Goal: Task Accomplishment & Management: Manage account settings

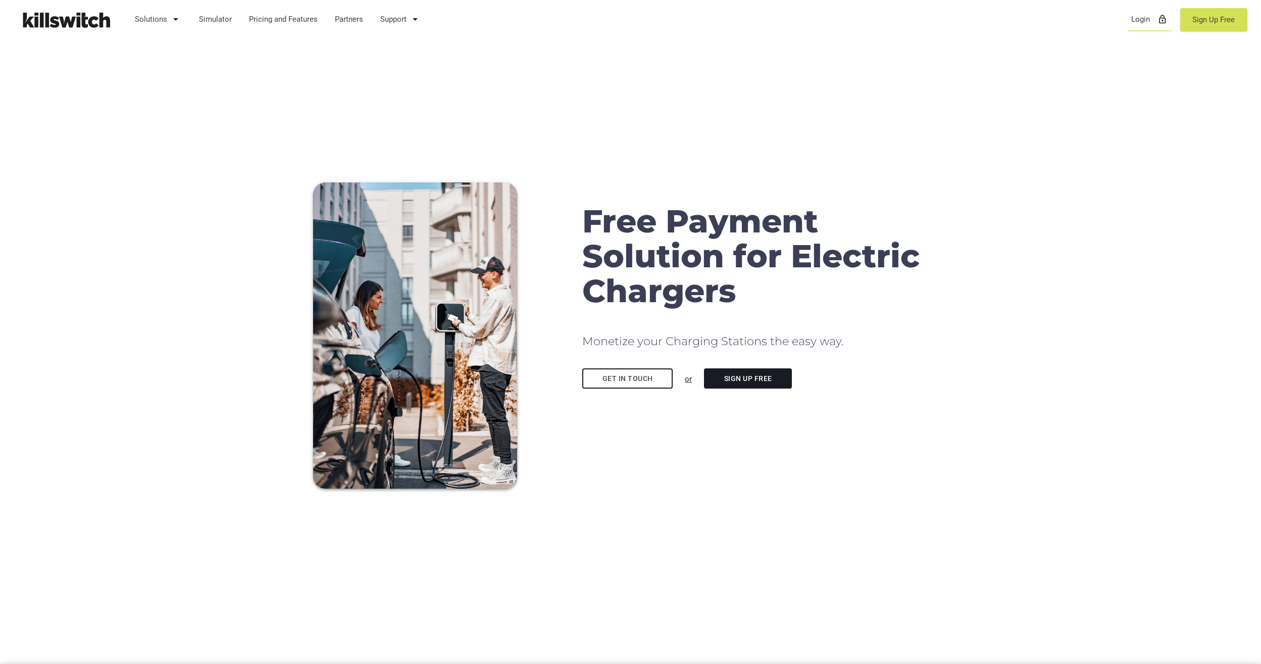
click at [1144, 22] on link "Login lock_outline" at bounding box center [1150, 19] width 46 height 26
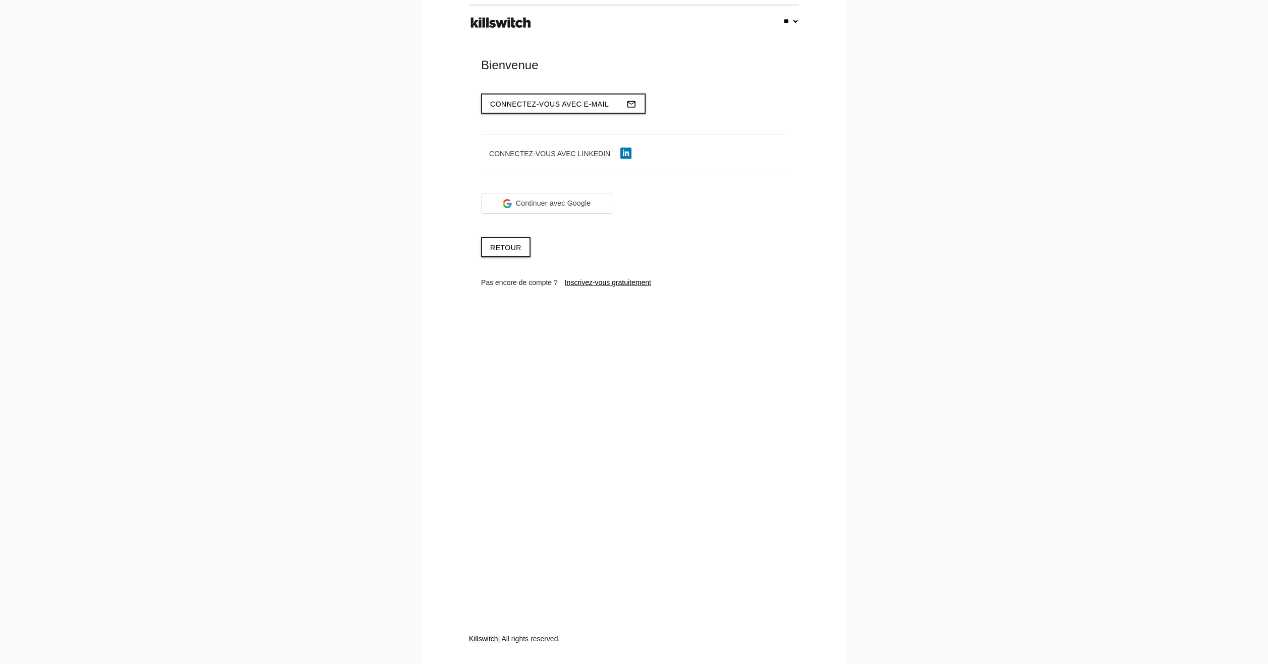
select select "**"
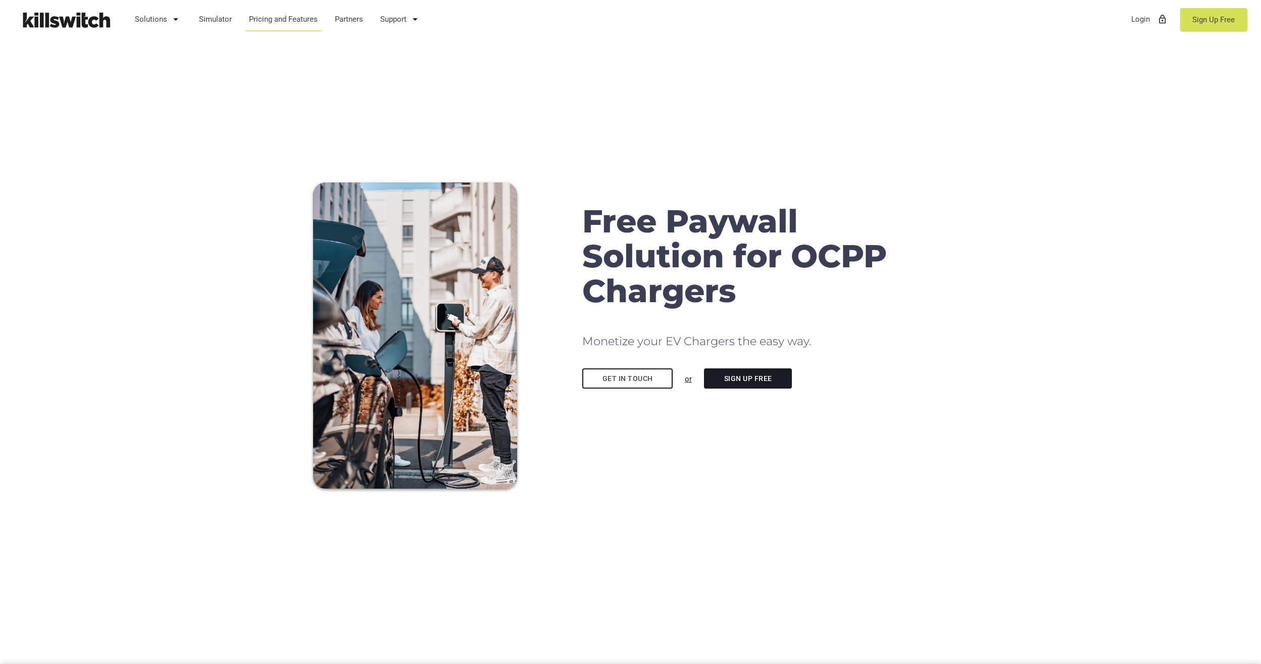
click at [281, 16] on link "Pricing and Features" at bounding box center [283, 19] width 78 height 26
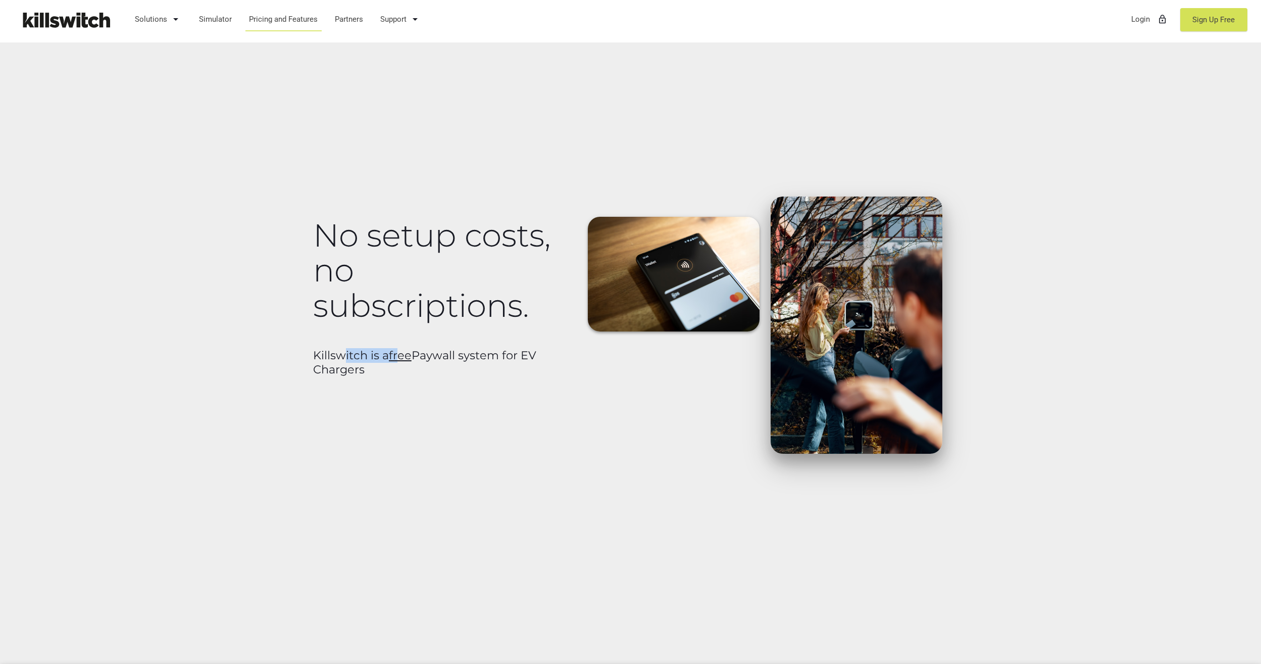
drag, startPoint x: 343, startPoint y: 356, endPoint x: 401, endPoint y: 353, distance: 57.6
click at [401, 353] on b "Killswitch is a free Paywall system for EV Chargers" at bounding box center [424, 362] width 223 height 29
drag, startPoint x: 341, startPoint y: 239, endPoint x: 508, endPoint y: 252, distance: 167.2
click at [508, 252] on h1 "No setup costs, no subscriptions." at bounding box center [442, 270] width 258 height 105
click at [390, 292] on h1 "No setup costs, no subscriptions." at bounding box center [442, 270] width 258 height 105
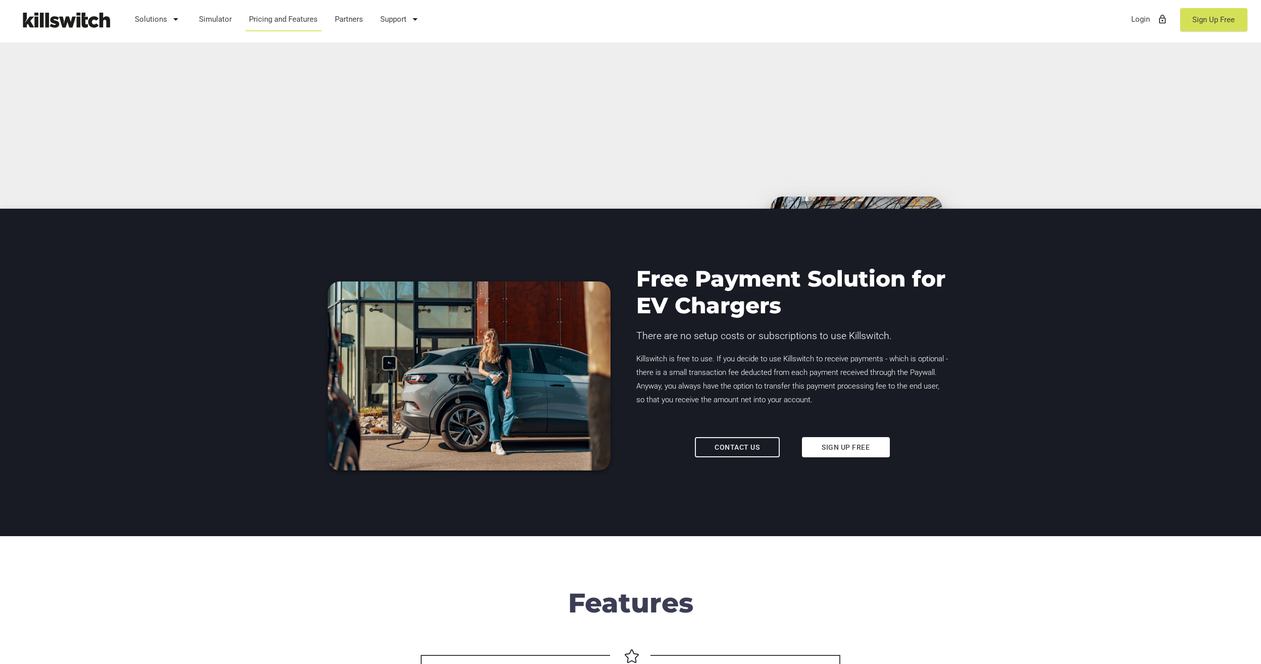
scroll to position [454, 0]
click at [160, 22] on link "Solutions arrow_drop_down" at bounding box center [158, 19] width 57 height 26
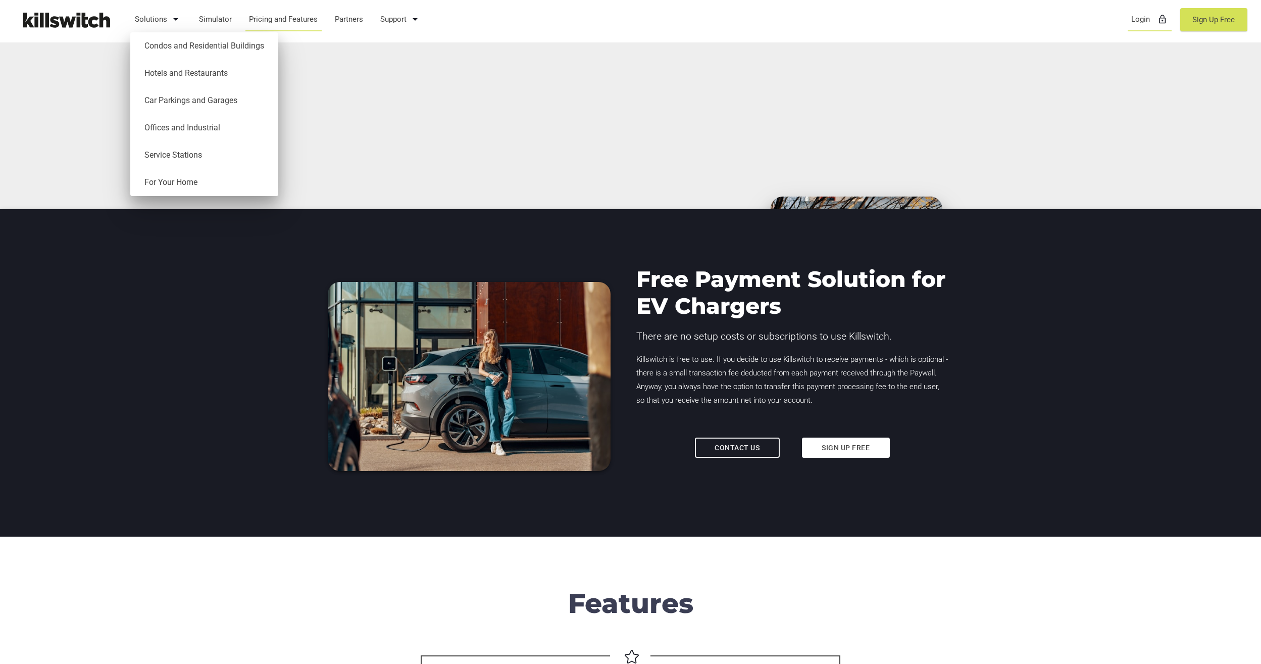
click at [1138, 20] on link "Login lock_outline" at bounding box center [1150, 19] width 46 height 26
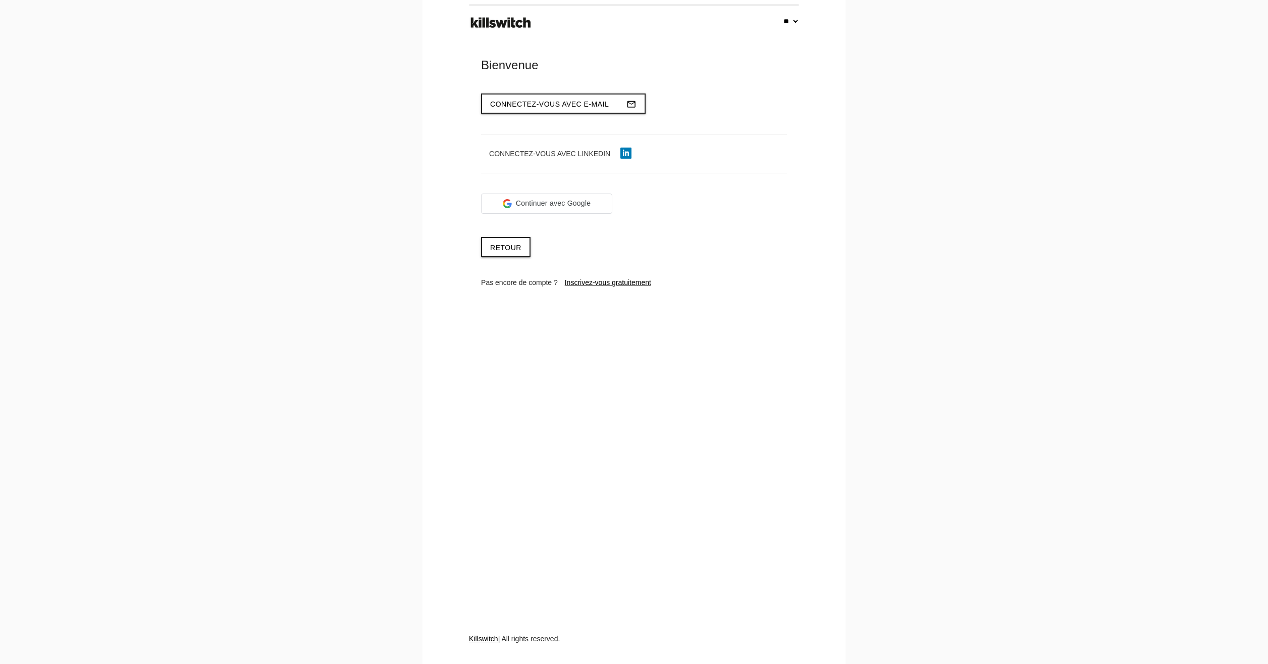
select select "**"
click at [541, 106] on span "Connectez-vous avec e-mail" at bounding box center [549, 104] width 119 height 8
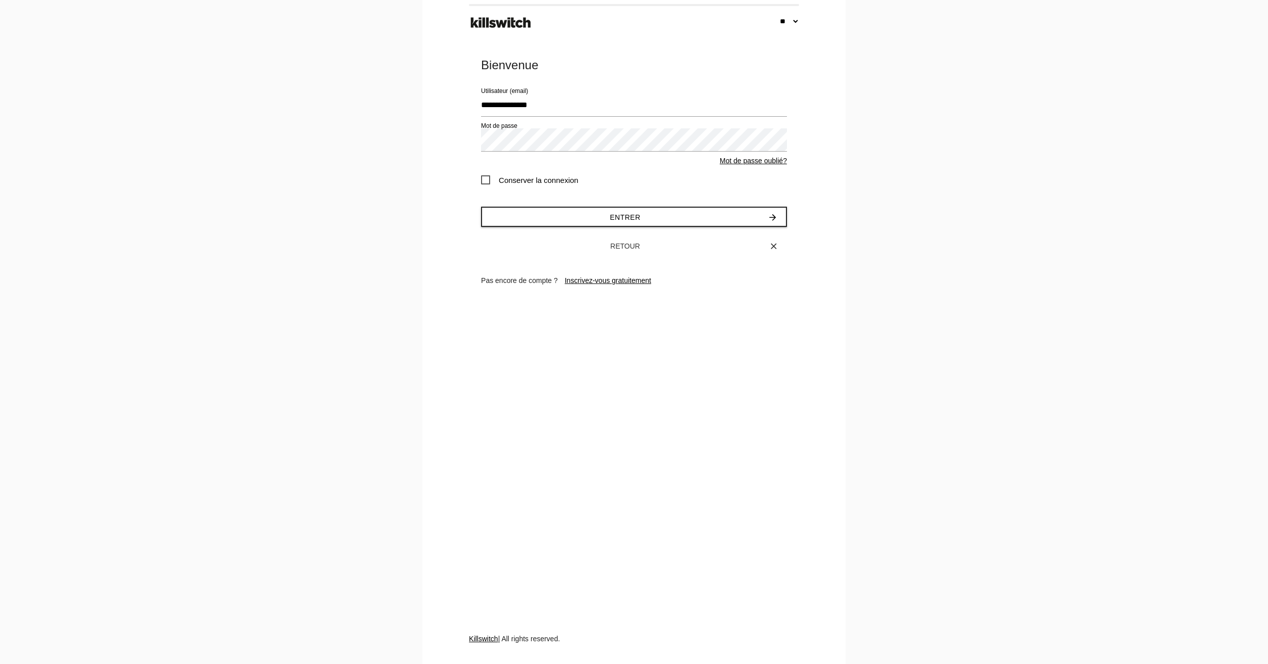
click at [516, 180] on span "Conserver la connexion" at bounding box center [529, 180] width 97 height 13
click at [609, 212] on button "Entrer arrow_forward" at bounding box center [634, 217] width 306 height 20
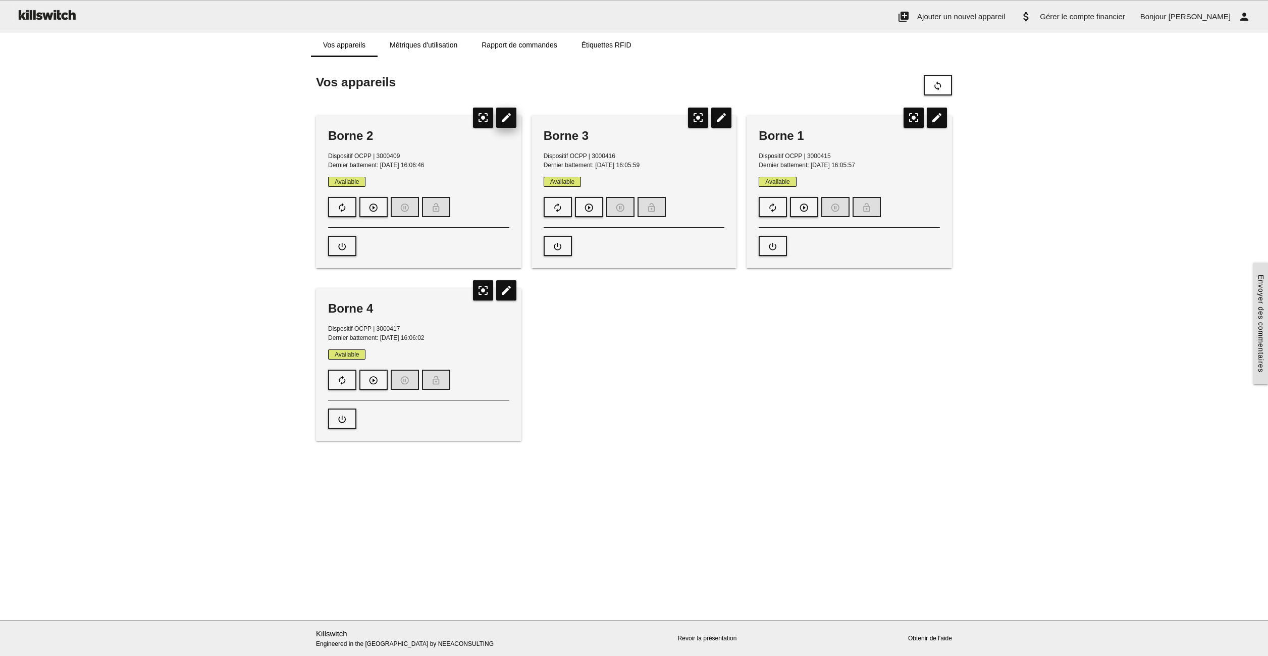
click at [506, 119] on icon "edit" at bounding box center [506, 118] width 20 height 20
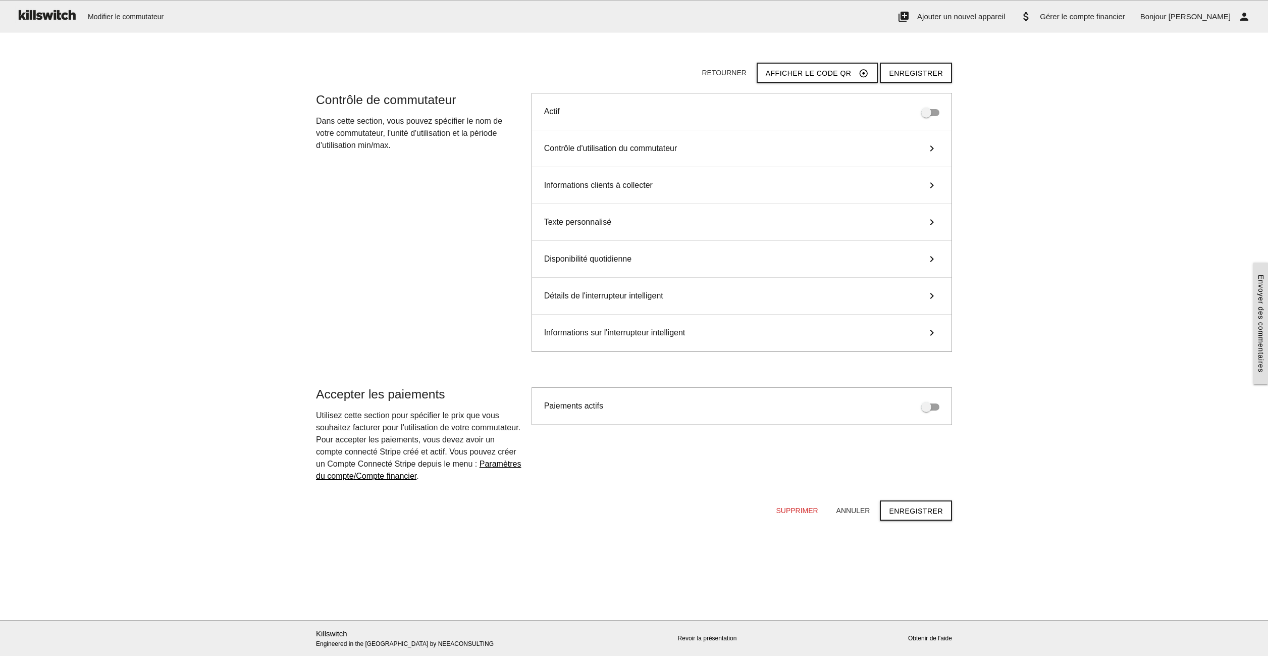
click at [602, 258] on span "Disponibilité quotidienne" at bounding box center [587, 259] width 87 height 12
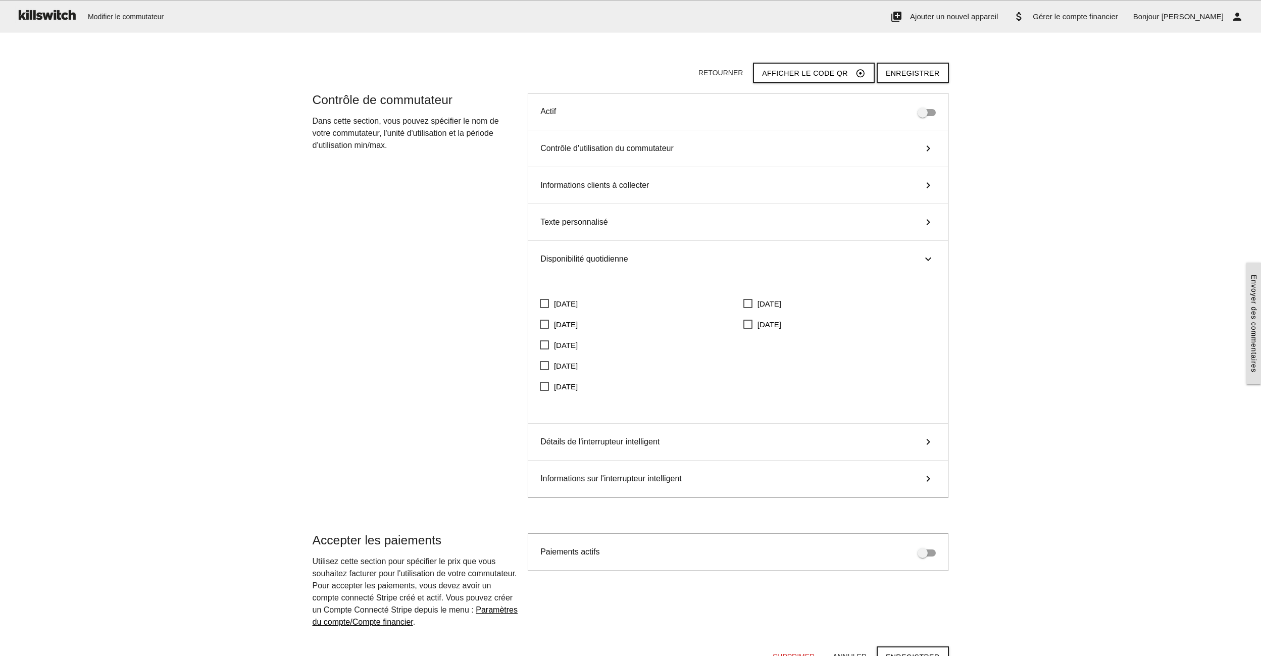
click at [602, 256] on span "Disponibilité quotidienne" at bounding box center [583, 259] width 87 height 12
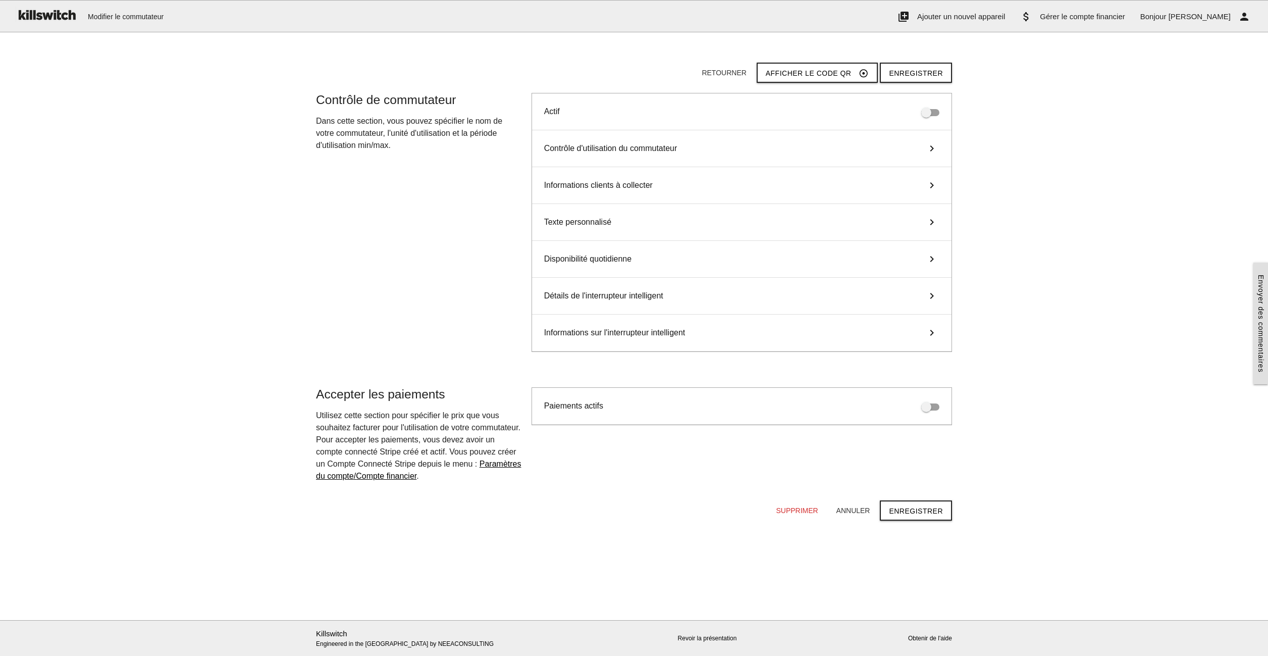
click at [601, 219] on span "Texte personnalisé" at bounding box center [577, 222] width 67 height 12
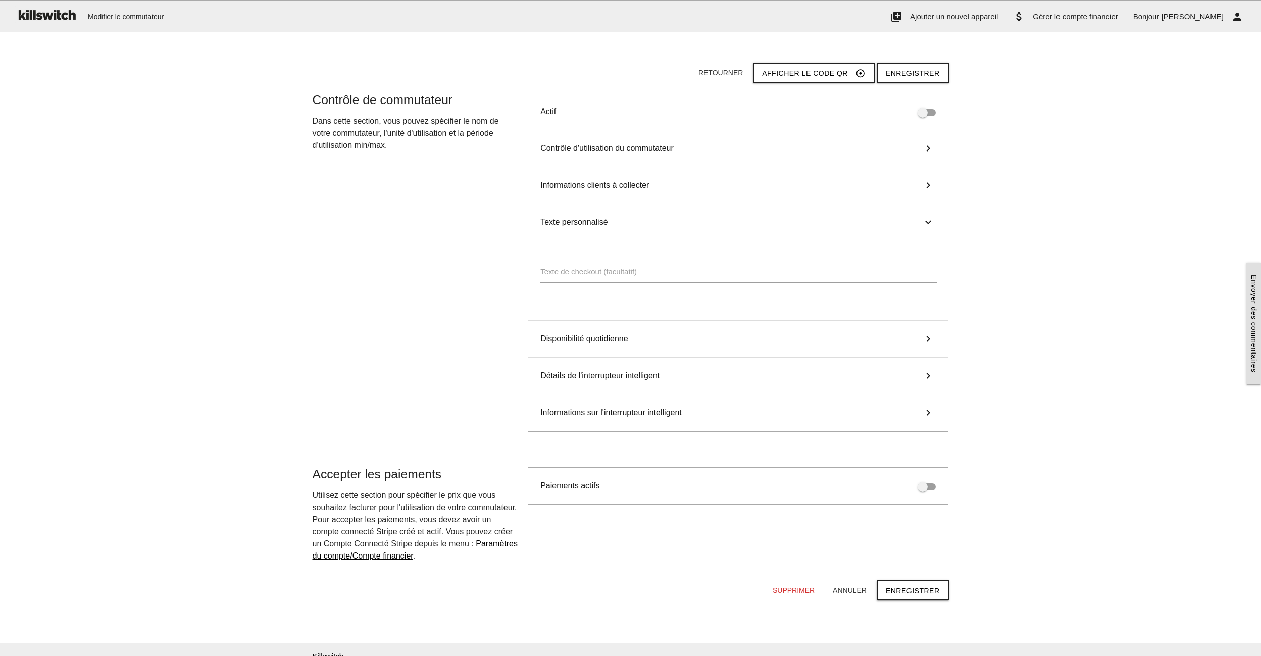
click at [601, 219] on span "Texte personnalisé" at bounding box center [573, 222] width 67 height 12
